Goal: Navigation & Orientation: Find specific page/section

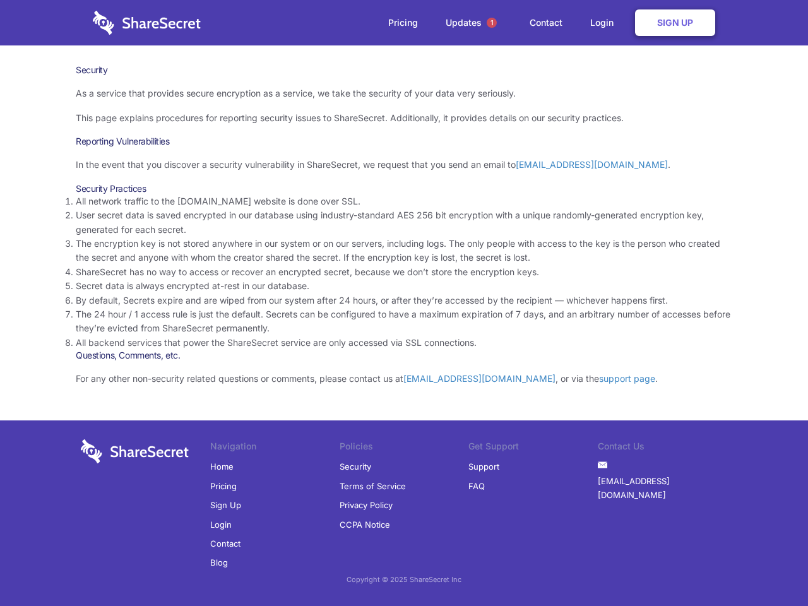
click at [404, 303] on li "By default, Secrets expire and are wiped from our system after 24 hours, or aft…" at bounding box center [404, 300] width 656 height 14
click at [492, 23] on span "1" at bounding box center [492, 23] width 10 height 10
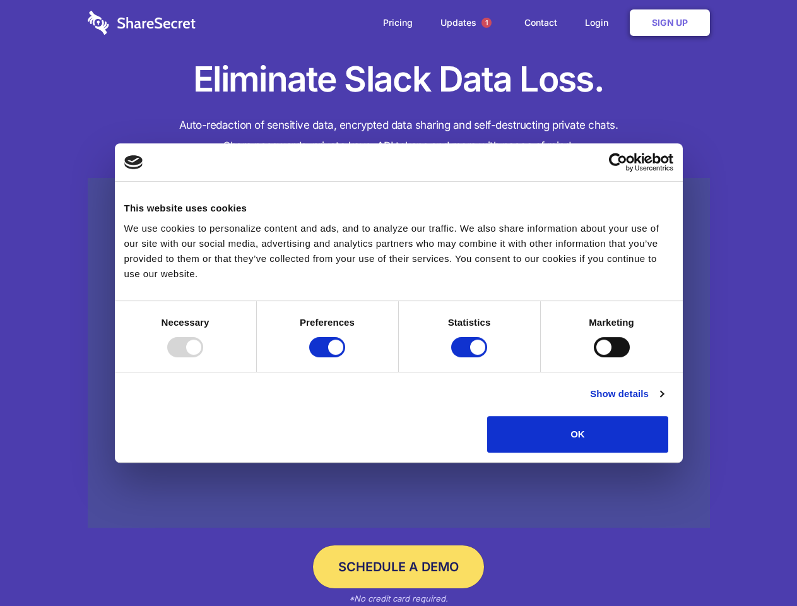
click at [203, 357] on div at bounding box center [185, 347] width 36 height 20
click at [345, 357] on input "Preferences" at bounding box center [327, 347] width 36 height 20
checkbox input "false"
click at [471, 357] on input "Statistics" at bounding box center [469, 347] width 36 height 20
checkbox input "false"
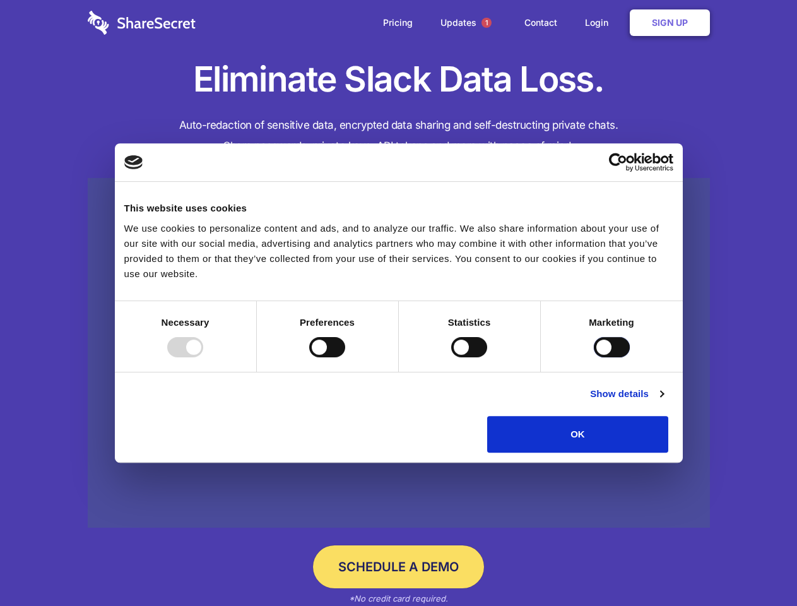
click at [594, 357] on input "Marketing" at bounding box center [612, 347] width 36 height 20
checkbox input "true"
click at [663, 401] on link "Show details" at bounding box center [626, 393] width 73 height 15
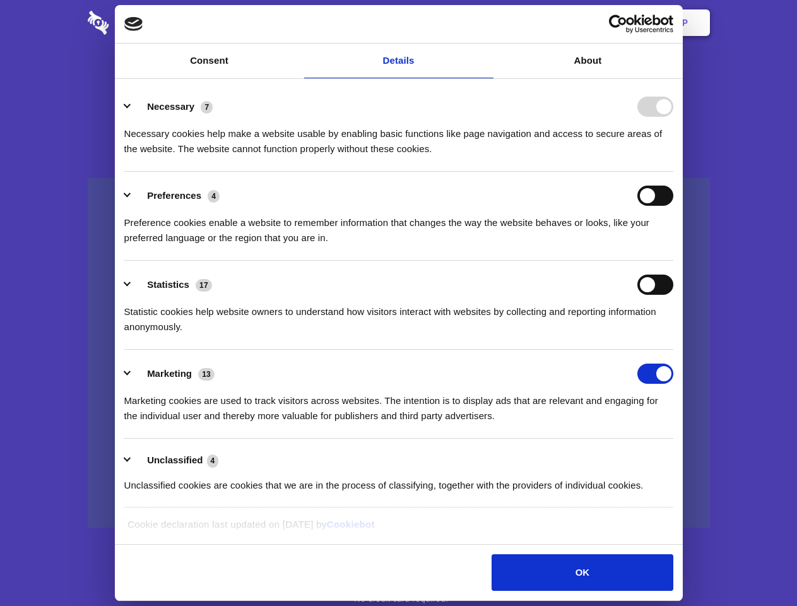
click at [673, 157] on div "Necessary 7 Necessary cookies help make a website usable by enabling basic func…" at bounding box center [398, 127] width 549 height 60
click at [486, 23] on span "1" at bounding box center [487, 23] width 10 height 10
